Goal: Information Seeking & Learning: Learn about a topic

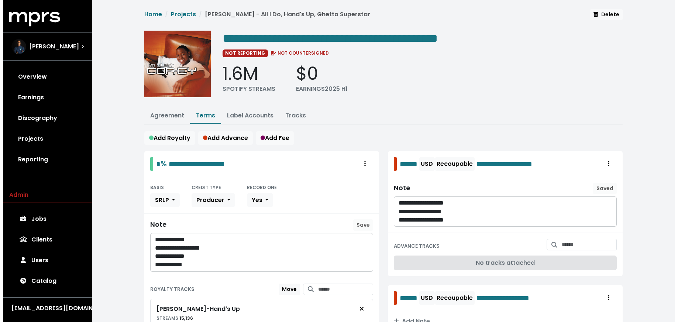
scroll to position [224, 0]
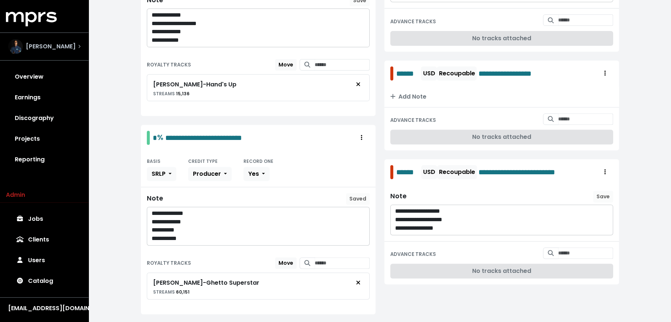
click at [75, 52] on div "[PERSON_NAME]" at bounding box center [44, 46] width 72 height 15
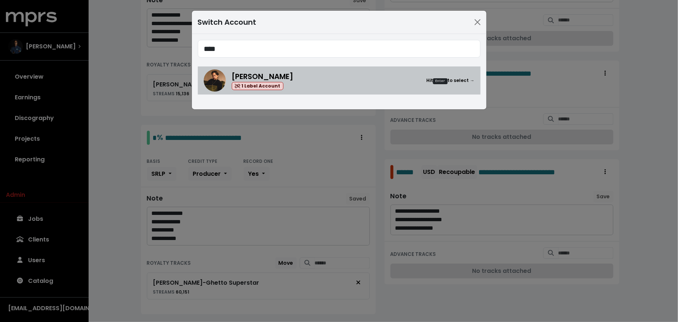
type input "****"
click at [221, 86] on img at bounding box center [215, 80] width 22 height 22
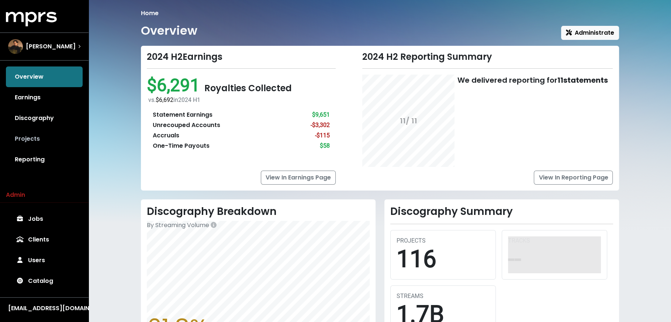
click at [59, 129] on link "Projects" at bounding box center [44, 138] width 77 height 21
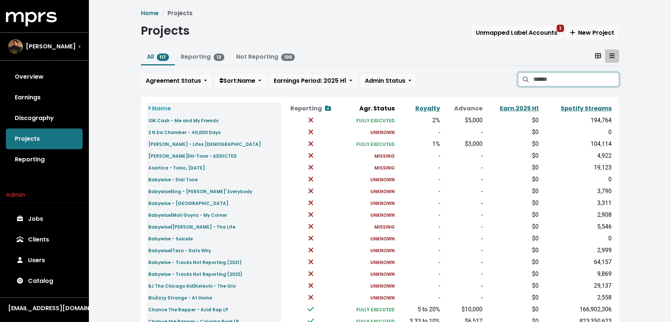
click at [539, 79] on input "Search projects" at bounding box center [576, 79] width 86 height 14
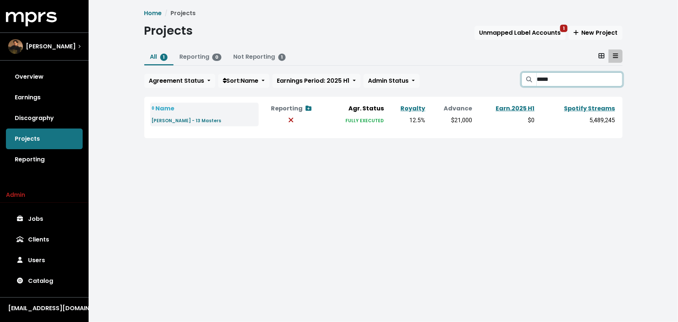
type input "*****"
click at [180, 124] on link "[PERSON_NAME] - 13 Masters" at bounding box center [187, 120] width 70 height 8
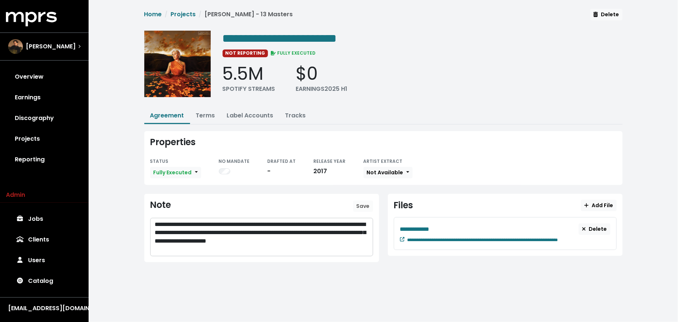
click at [397, 236] on div "**********" at bounding box center [505, 233] width 223 height 33
click at [399, 237] on div "**********" at bounding box center [505, 233] width 223 height 33
click at [401, 238] on icon at bounding box center [402, 239] width 4 height 4
click at [198, 120] on button "Terms" at bounding box center [205, 116] width 31 height 16
click at [208, 112] on link "Terms" at bounding box center [205, 115] width 19 height 8
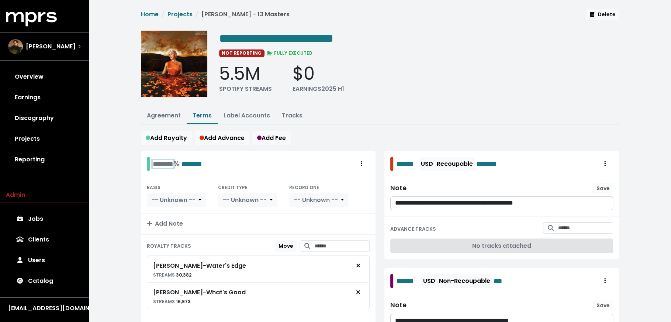
click at [167, 158] on div "******* % *******" at bounding box center [177, 163] width 49 height 11
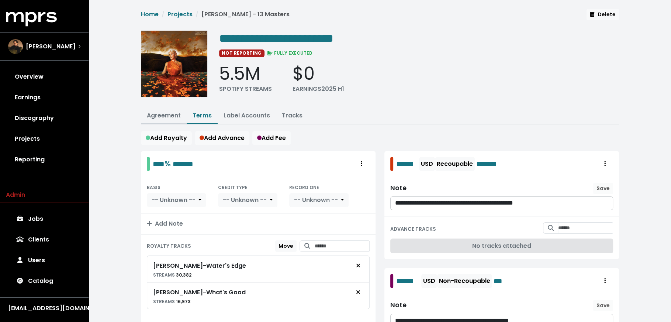
click at [173, 117] on link "Agreement" at bounding box center [164, 115] width 34 height 8
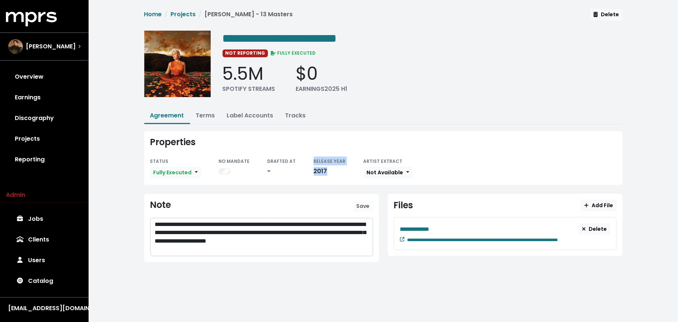
drag, startPoint x: 299, startPoint y: 169, endPoint x: 320, endPoint y: 169, distance: 21.0
click at [320, 169] on div "STATUS Fully Executed NO MANDATE DRAFTED AT - RELEASE YEAR [DATE] ARTIST EXTRAC…" at bounding box center [383, 167] width 466 height 22
click at [320, 169] on div "2017" at bounding box center [329, 171] width 32 height 9
drag, startPoint x: 320, startPoint y: 169, endPoint x: 309, endPoint y: 170, distance: 11.5
click at [313, 170] on div "2017" at bounding box center [329, 171] width 32 height 9
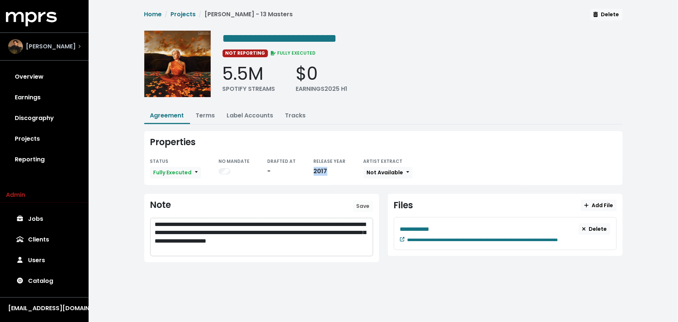
click at [74, 42] on div "[PERSON_NAME]" at bounding box center [44, 46] width 72 height 15
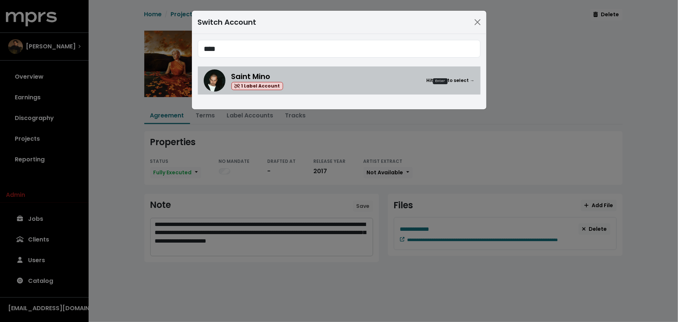
type input "****"
click at [211, 84] on img at bounding box center [215, 80] width 22 height 22
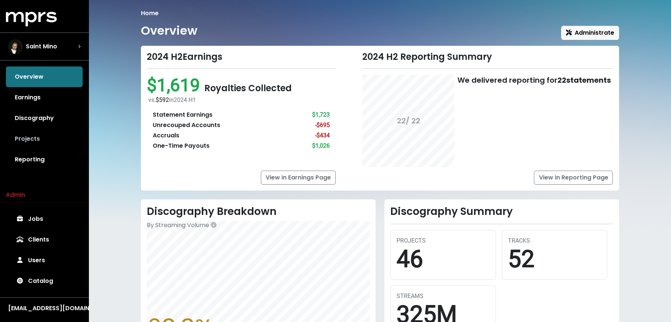
click at [59, 136] on link "Projects" at bounding box center [44, 138] width 77 height 21
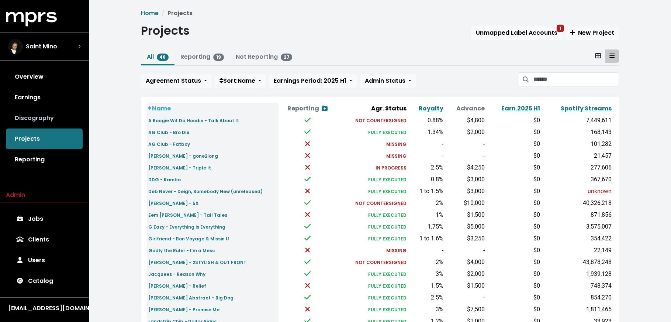
click at [56, 119] on link "Discography" at bounding box center [44, 118] width 77 height 21
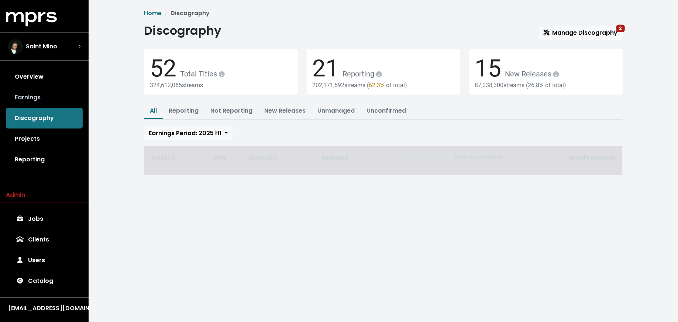
click at [58, 97] on link "Earnings" at bounding box center [44, 97] width 77 height 21
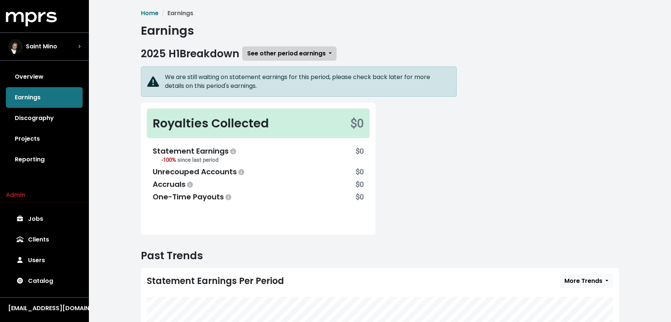
click at [275, 53] on span "See other period earnings" at bounding box center [286, 53] width 79 height 8
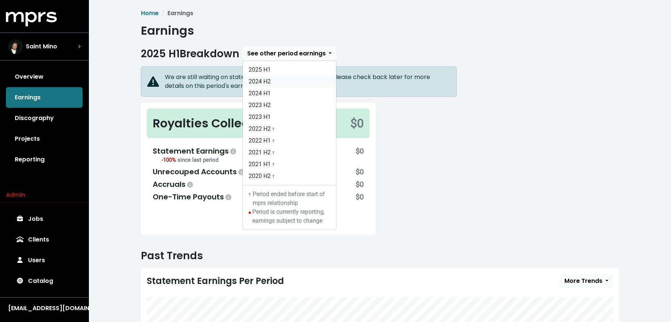
click at [277, 83] on link "2024 H2" at bounding box center [289, 82] width 93 height 12
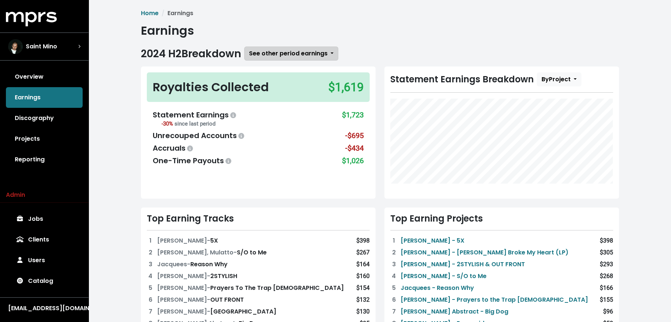
click at [277, 55] on span "See other period earnings" at bounding box center [288, 53] width 79 height 8
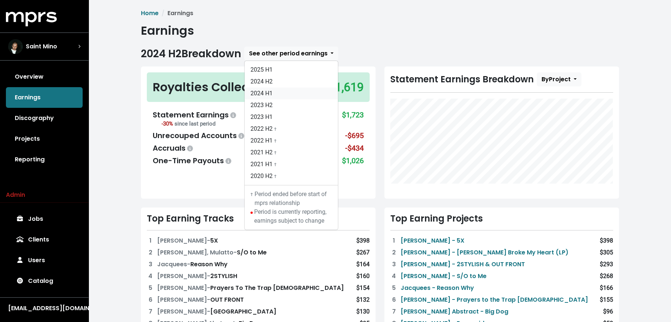
click at [277, 90] on link "2024 H1" at bounding box center [291, 93] width 93 height 12
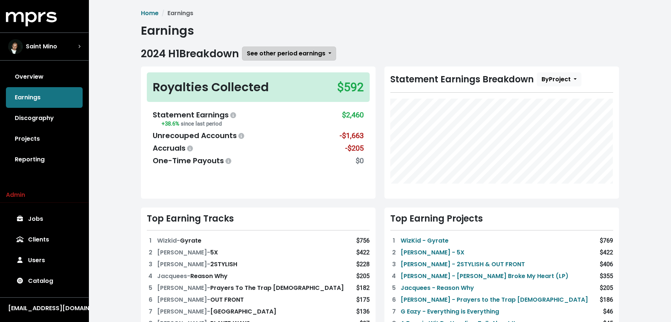
click at [287, 59] on button "See other period earnings" at bounding box center [289, 53] width 94 height 14
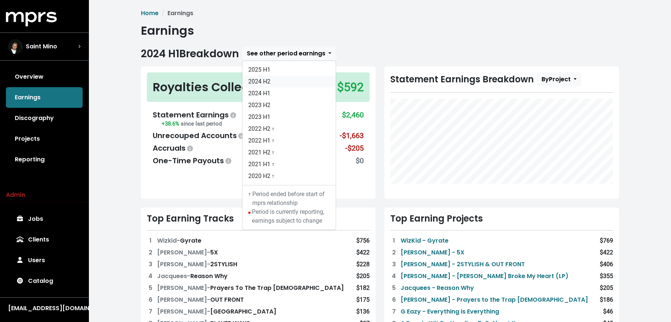
click at [284, 81] on link "2024 H2" at bounding box center [288, 82] width 93 height 12
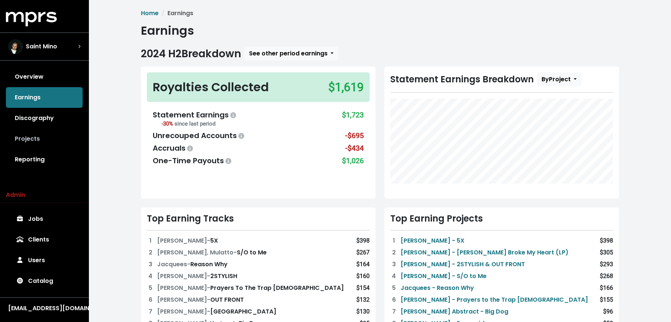
click at [57, 141] on link "Projects" at bounding box center [44, 138] width 77 height 21
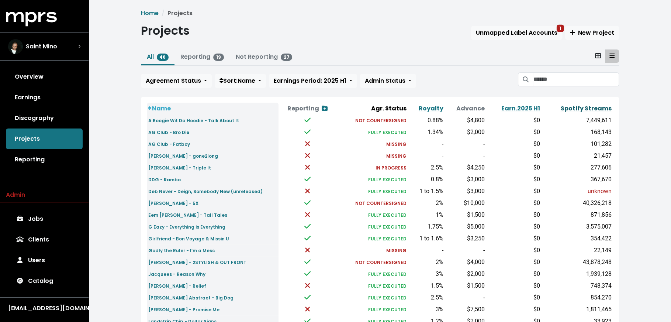
click at [570, 104] on link "Spotify Streams" at bounding box center [586, 108] width 51 height 8
